Goal: Task Accomplishment & Management: Complete application form

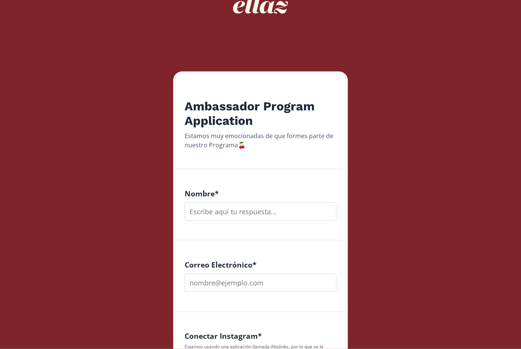
scroll to position [93, 0]
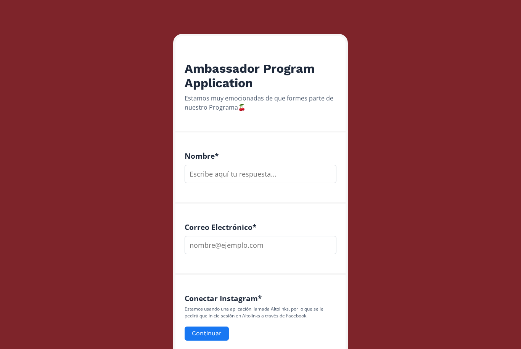
click at [285, 170] on input "text" at bounding box center [260, 174] width 152 height 18
type input "[PERSON_NAME]"
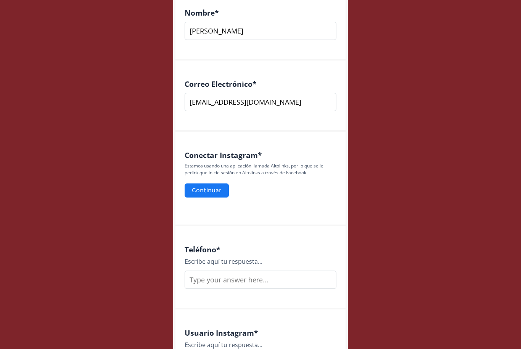
scroll to position [261, 0]
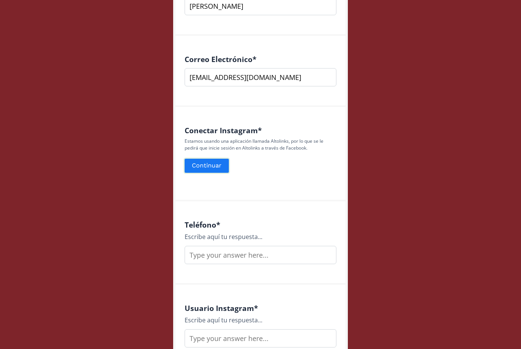
type input "[EMAIL_ADDRESS][DOMAIN_NAME]"
click at [213, 169] on button "Continuar" at bounding box center [206, 166] width 46 height 16
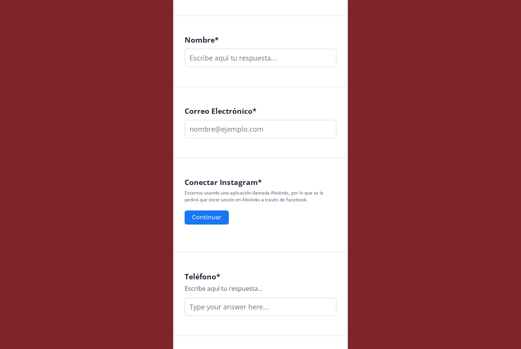
scroll to position [208, 0]
click at [207, 224] on button "Continuar" at bounding box center [206, 218] width 46 height 16
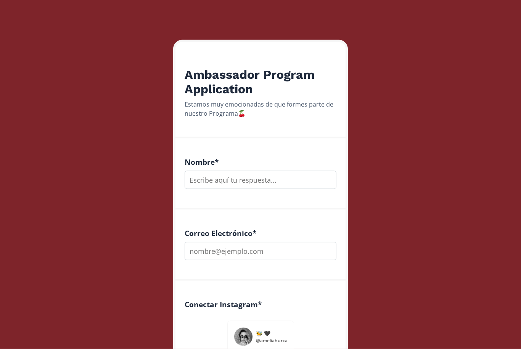
scroll to position [87, 0]
drag, startPoint x: 242, startPoint y: 184, endPoint x: 242, endPoint y: 179, distance: 4.6
click at [242, 184] on input "text" at bounding box center [260, 180] width 152 height 18
type input "[PERSON_NAME]"
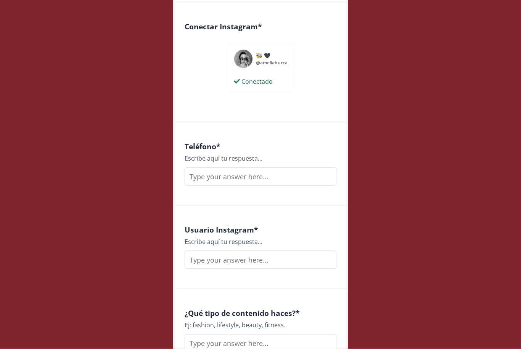
type input "[EMAIL_ADDRESS][DOMAIN_NAME]"
click at [315, 178] on input "text" at bounding box center [260, 177] width 152 height 18
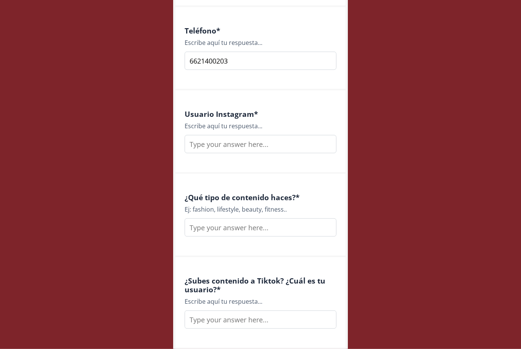
type input "6621400203"
click at [282, 149] on input "text" at bounding box center [260, 144] width 152 height 18
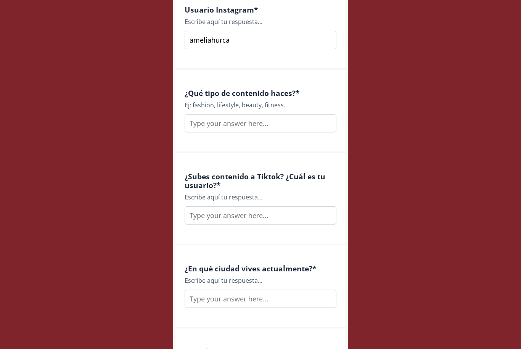
scroll to position [586, 0]
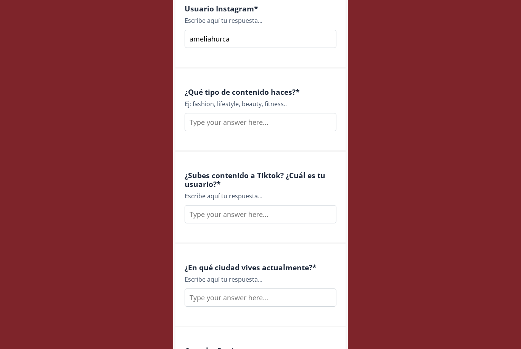
type input "ameliahurca"
click at [290, 130] on input "text" at bounding box center [260, 122] width 152 height 18
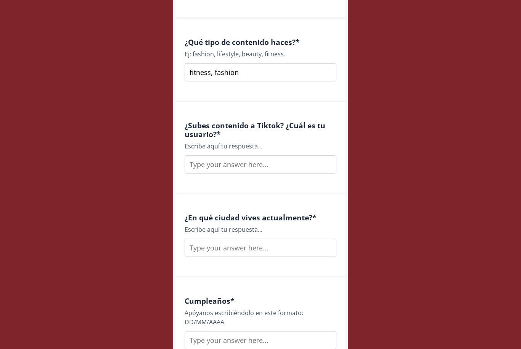
scroll to position [651, 0]
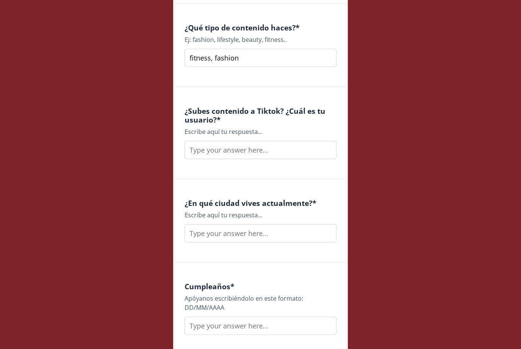
type input "fitness, fashion"
click at [272, 151] on input "text" at bounding box center [260, 150] width 152 height 18
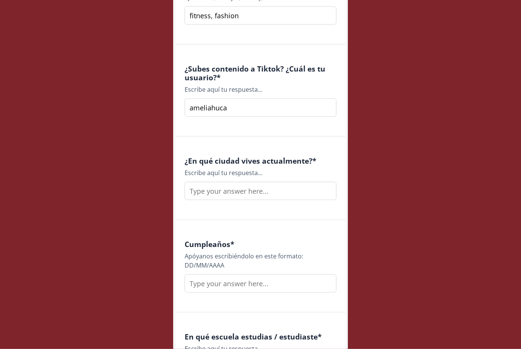
scroll to position [693, 0]
type input "ameliahuca"
click at [280, 204] on div "¿En qué ciudad vives actualmente? * Escribe aquí tu respuesta..." at bounding box center [260, 178] width 170 height 83
click at [271, 196] on input "text" at bounding box center [260, 191] width 152 height 18
type input "E"
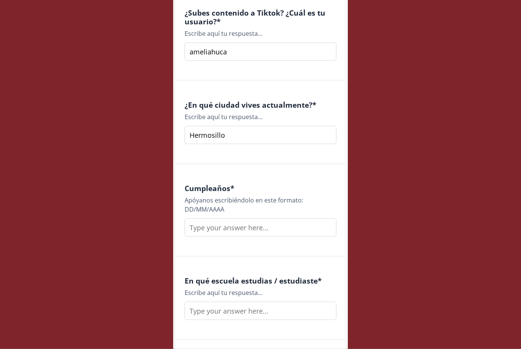
scroll to position [749, 0]
type input "Hermosillo"
click at [262, 229] on input "text" at bounding box center [260, 227] width 152 height 18
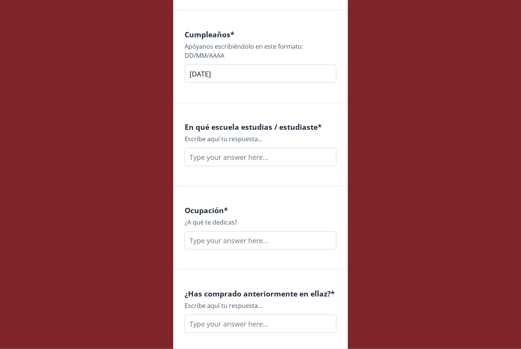
scroll to position [903, 0]
type input "[DATE]"
click at [250, 159] on input "text" at bounding box center [260, 157] width 152 height 18
click at [253, 234] on input "text" at bounding box center [260, 240] width 152 height 18
type input "Tengo un estudio de bungee fitness"
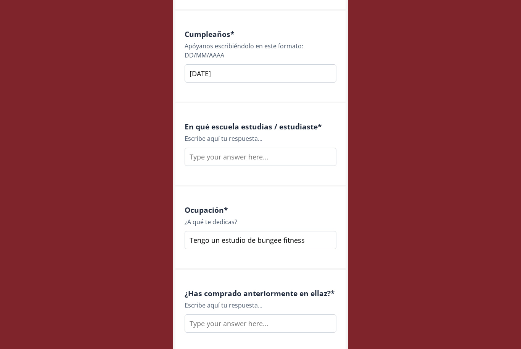
click at [245, 157] on input "text" at bounding box center [260, 157] width 152 height 18
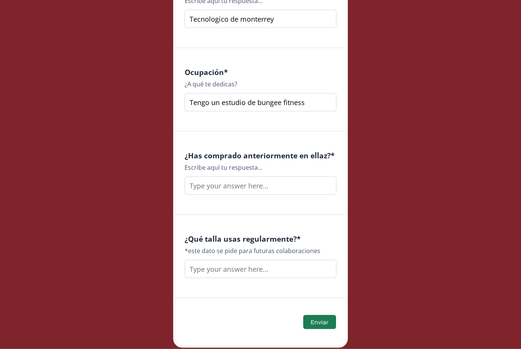
type input "Tecnologico de monterrey"
click at [293, 187] on input "text" at bounding box center [260, 186] width 152 height 18
type input "Si"
click at [275, 272] on input "text" at bounding box center [260, 269] width 152 height 18
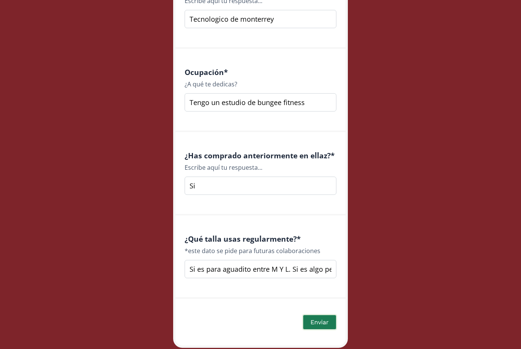
type input "Si es para aguadito entre M Y L. Si es algo pegadito S"
click at [325, 325] on button "Enviar" at bounding box center [319, 322] width 35 height 16
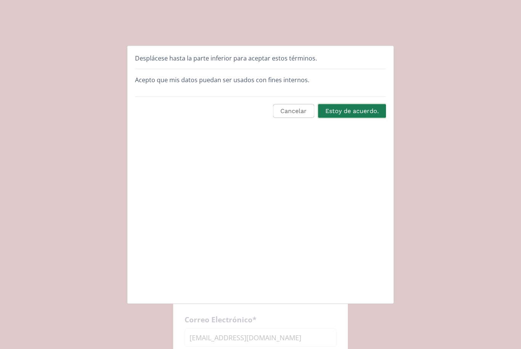
click at [357, 112] on button "Estoy de acuerdo." at bounding box center [352, 111] width 70 height 16
click at [364, 110] on button "Estoy de acuerdo." at bounding box center [352, 111] width 70 height 16
click at [341, 115] on button "Estoy de acuerdo." at bounding box center [352, 111] width 70 height 16
click at [312, 83] on p "Acepto que mis datos puedan ser usados con fines internos." at bounding box center [260, 79] width 251 height 9
click at [274, 60] on div "Desplácese hasta la parte inferior para aceptar estos términos." at bounding box center [260, 61] width 251 height 16
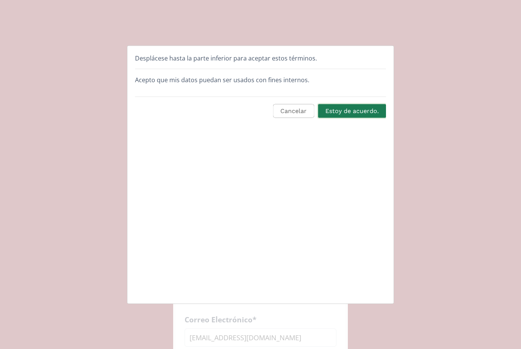
click at [343, 109] on button "Estoy de acuerdo." at bounding box center [352, 111] width 70 height 16
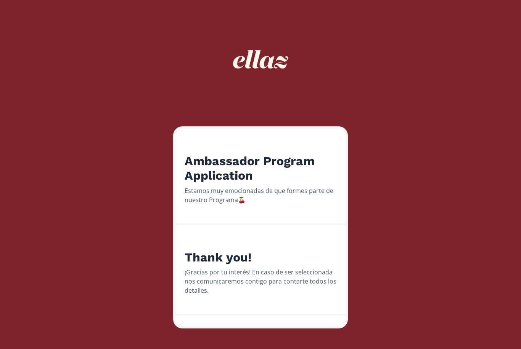
scroll to position [6, 0]
